Goal: Use online tool/utility

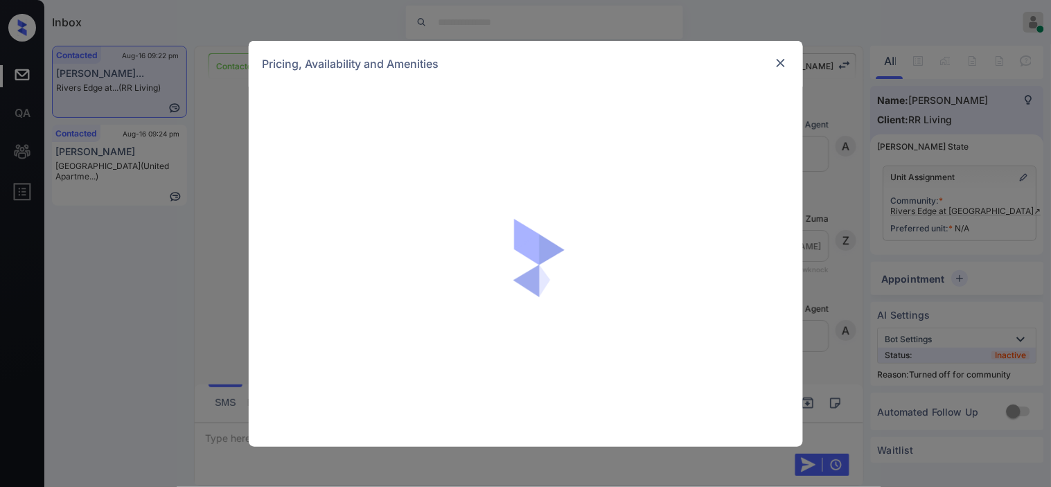
scroll to position [18334, 0]
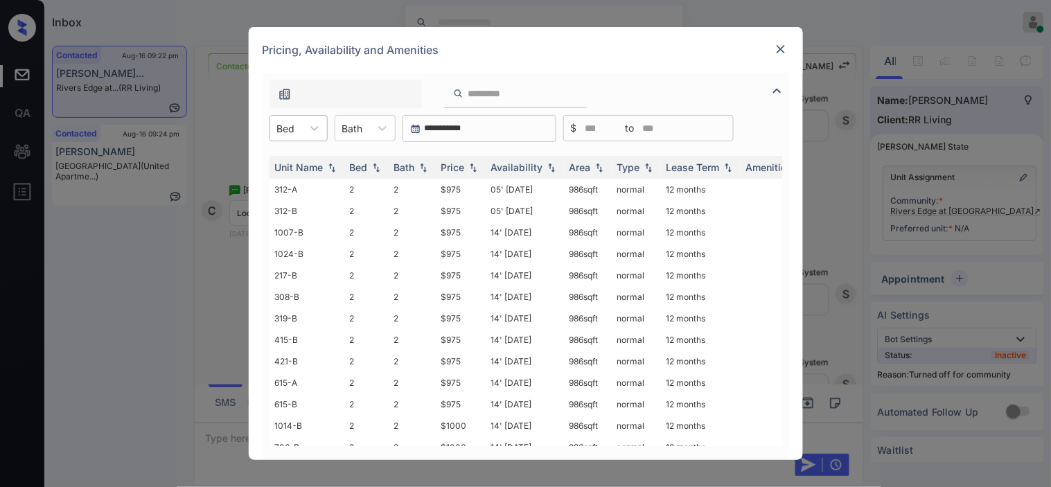
click at [291, 132] on div at bounding box center [286, 128] width 18 height 15
click at [296, 134] on div "Bed" at bounding box center [286, 128] width 32 height 20
click at [287, 158] on div "2" at bounding box center [298, 162] width 58 height 25
click at [479, 175] on th "Price" at bounding box center [461, 167] width 50 height 23
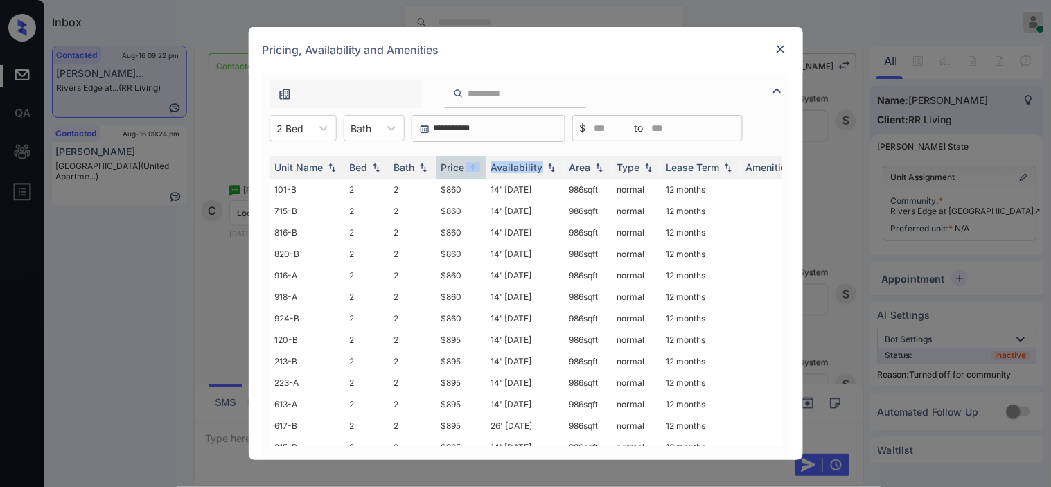
click at [783, 43] on img at bounding box center [781, 49] width 14 height 14
